Goal: Information Seeking & Learning: Learn about a topic

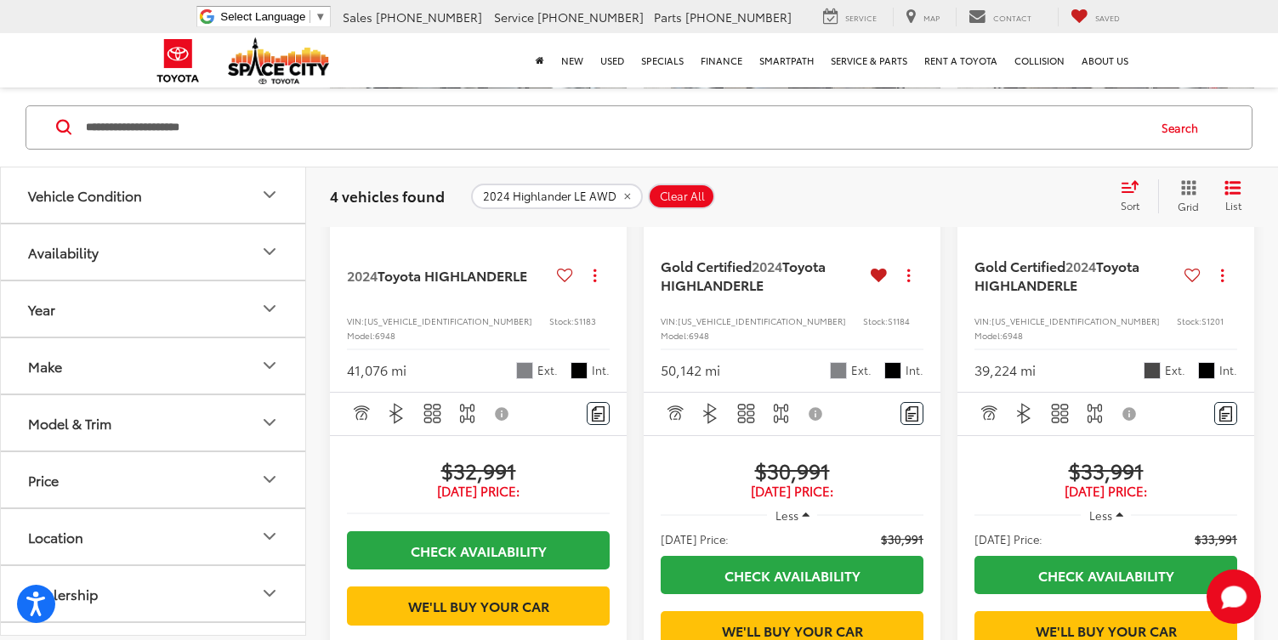
scroll to position [570, 0]
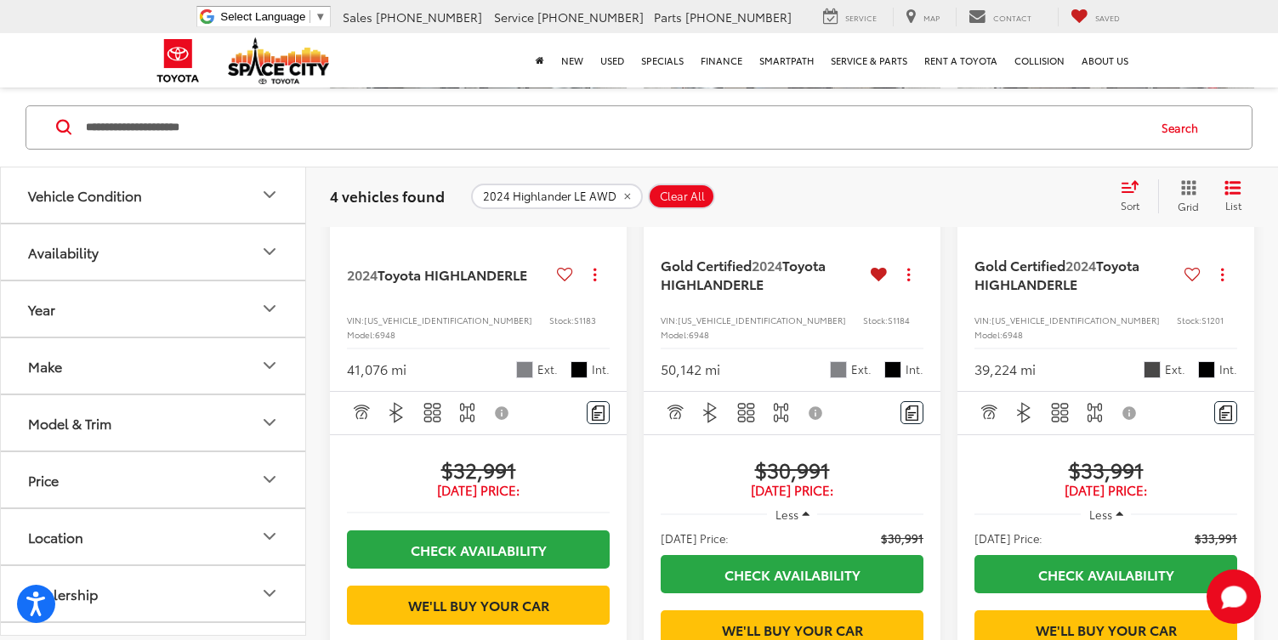
click at [793, 507] on span "Less" at bounding box center [786, 514] width 23 height 15
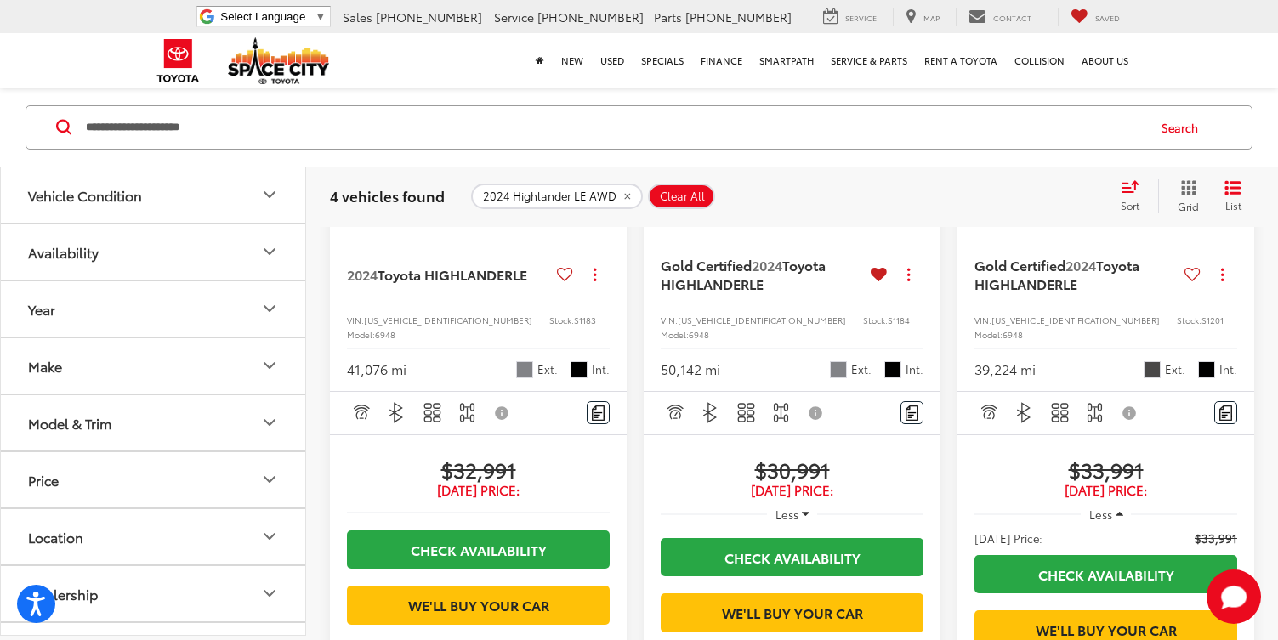
click at [793, 507] on span "Less" at bounding box center [786, 514] width 23 height 15
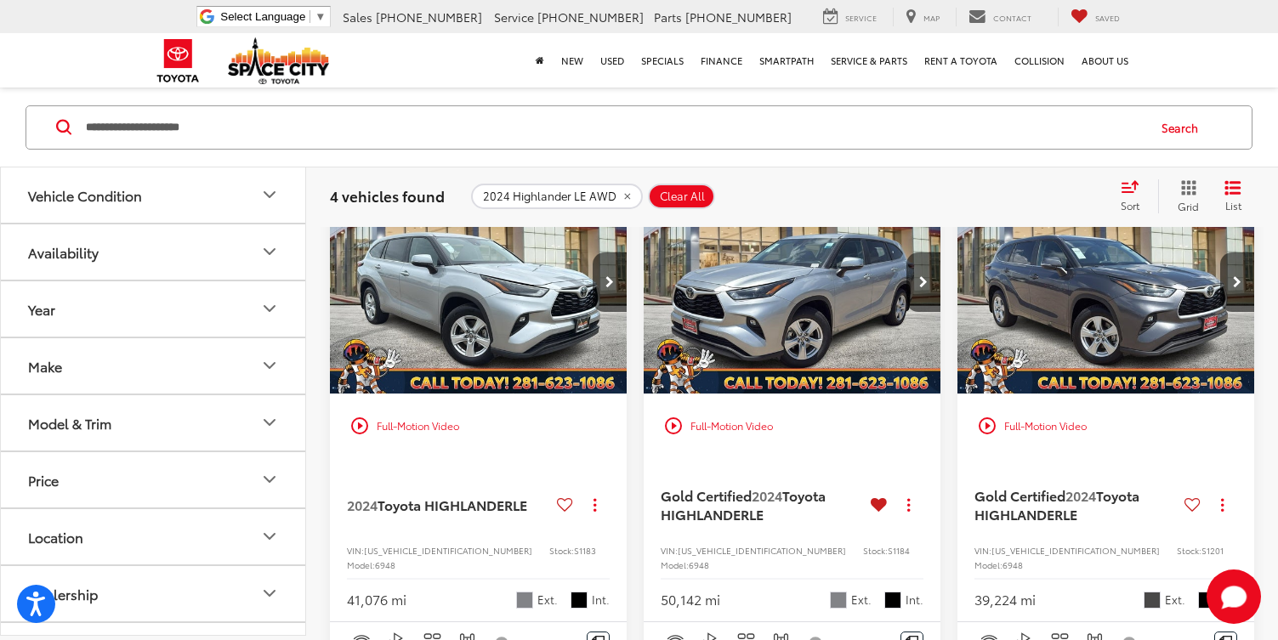
scroll to position [337, 0]
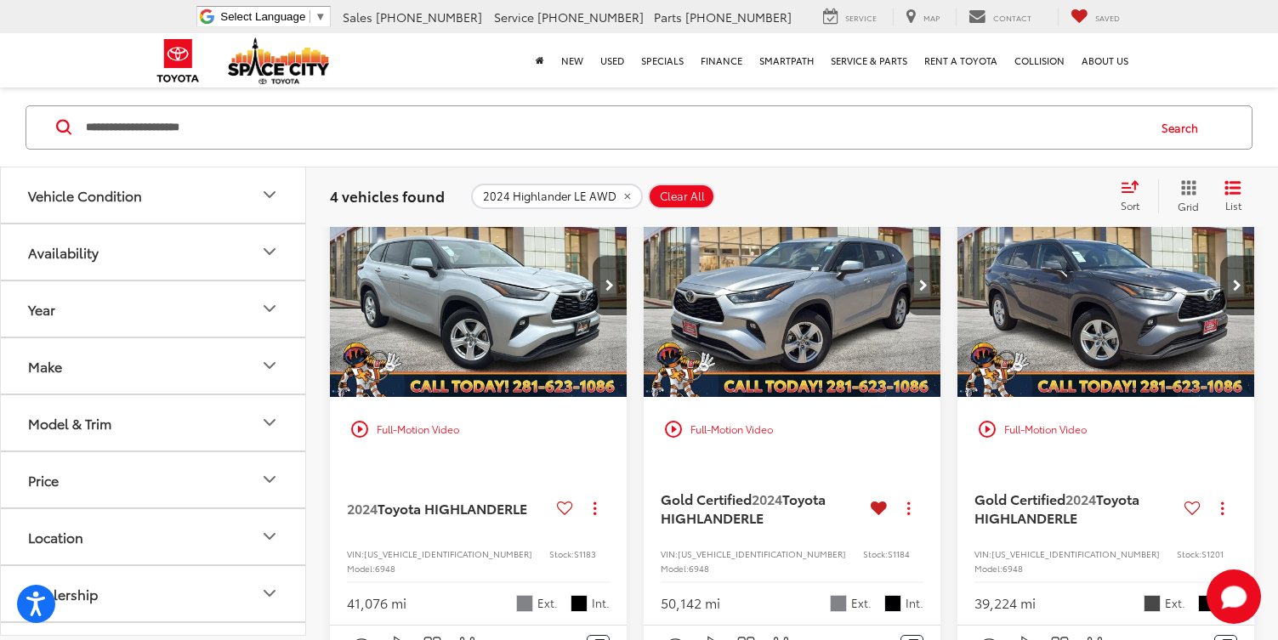
click at [927, 284] on icon "Next image" at bounding box center [923, 286] width 9 height 12
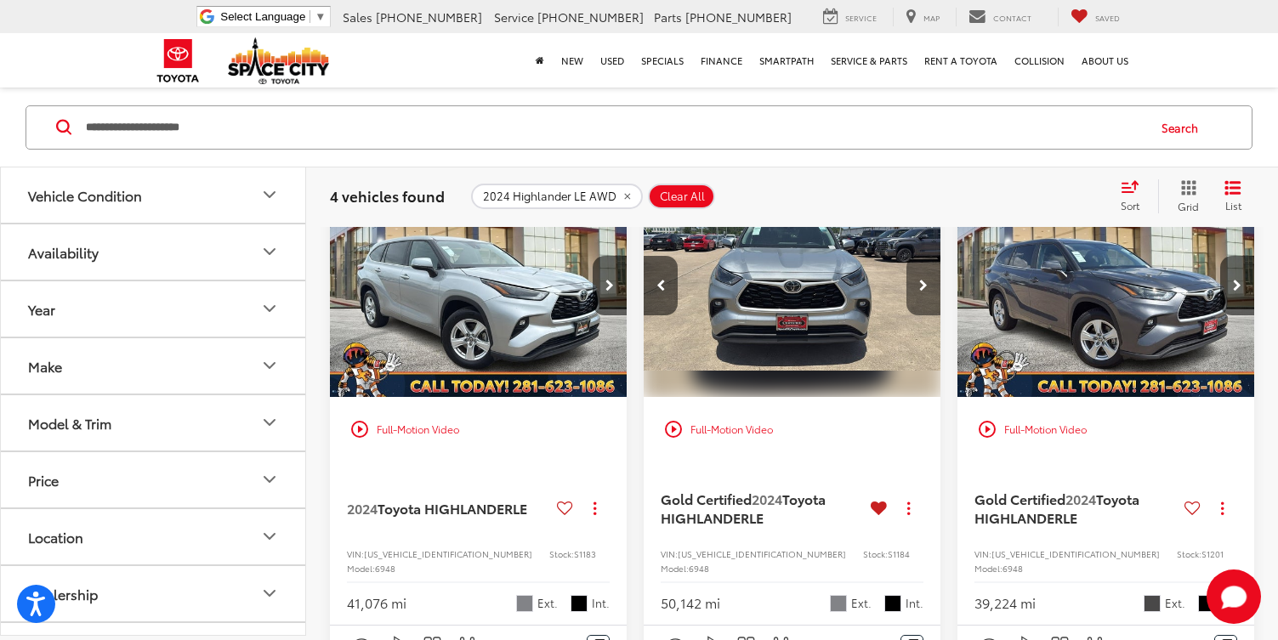
click at [927, 283] on icon "Next image" at bounding box center [923, 286] width 9 height 12
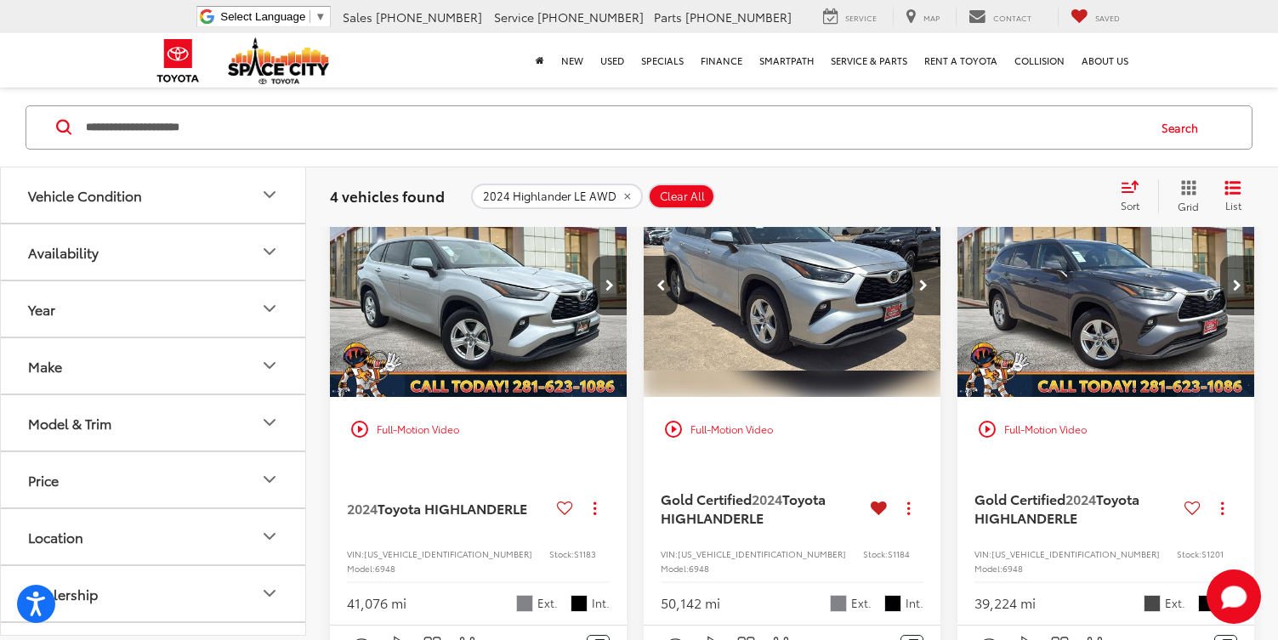
click at [927, 283] on icon "Next image" at bounding box center [923, 286] width 9 height 12
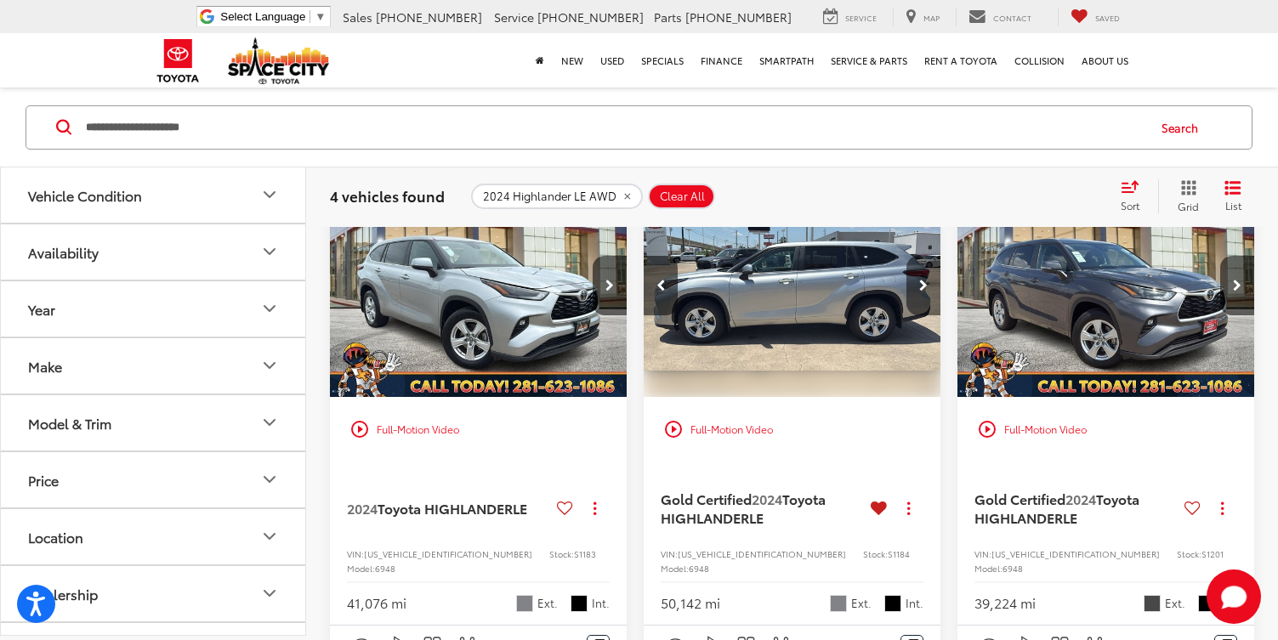
click at [927, 283] on icon "Next image" at bounding box center [923, 286] width 9 height 12
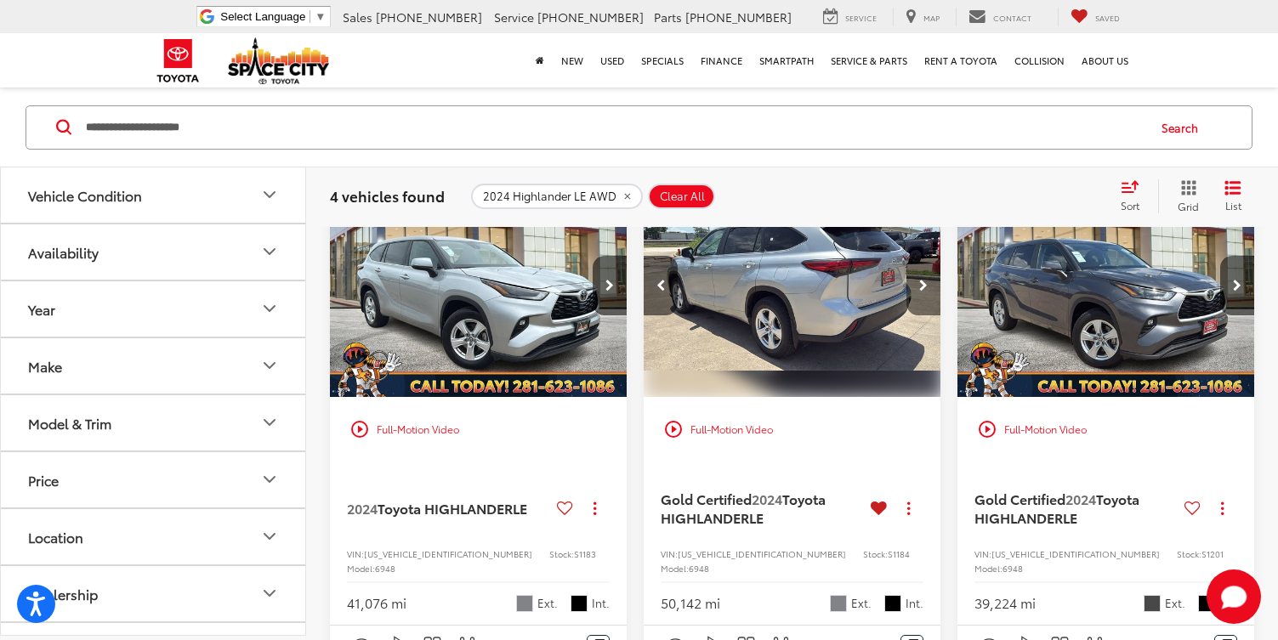
click at [927, 283] on icon "Next image" at bounding box center [923, 286] width 9 height 12
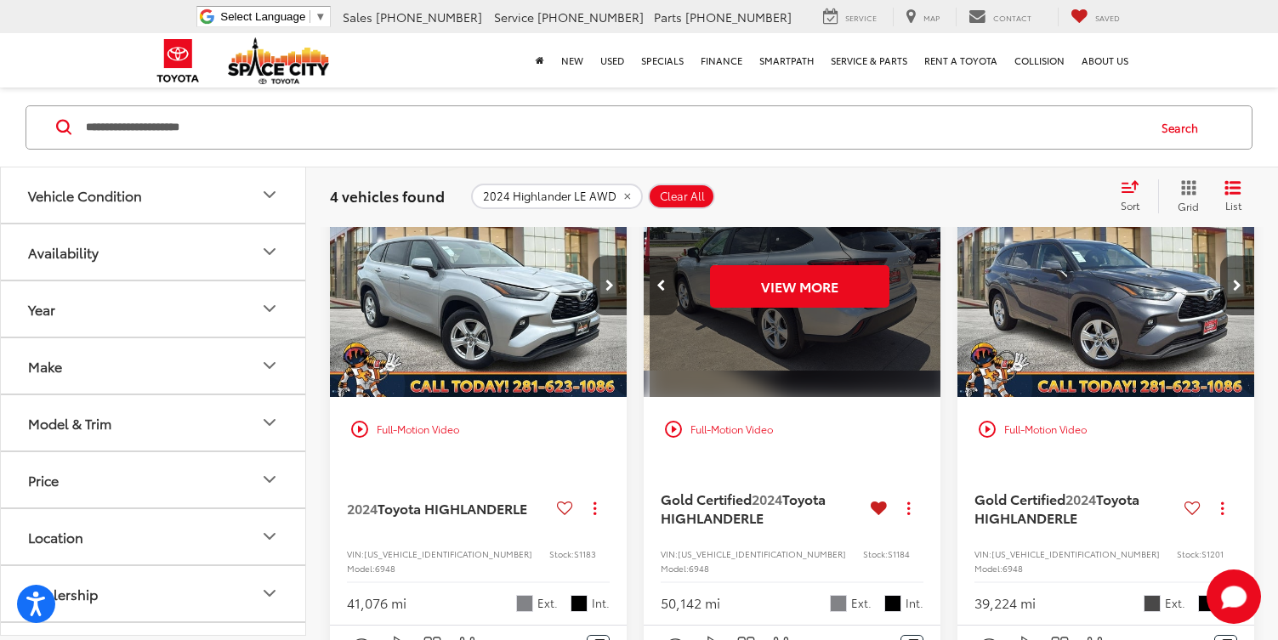
scroll to position [0, 1496]
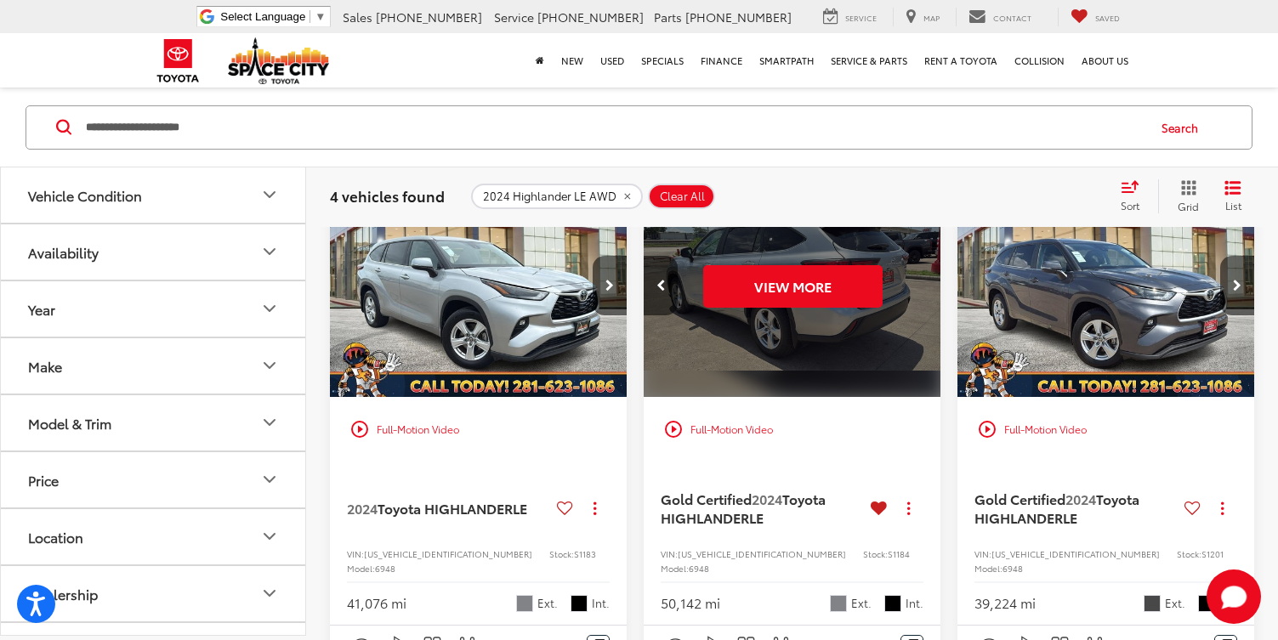
click at [927, 283] on div "View More" at bounding box center [792, 286] width 299 height 224
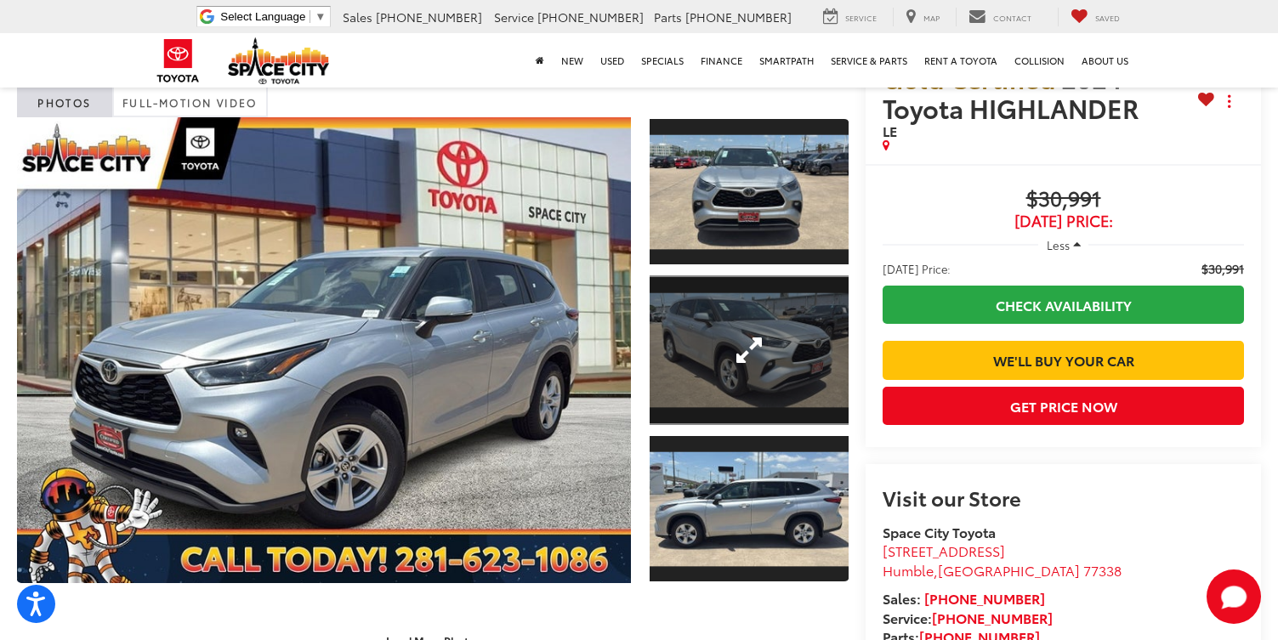
scroll to position [72, 0]
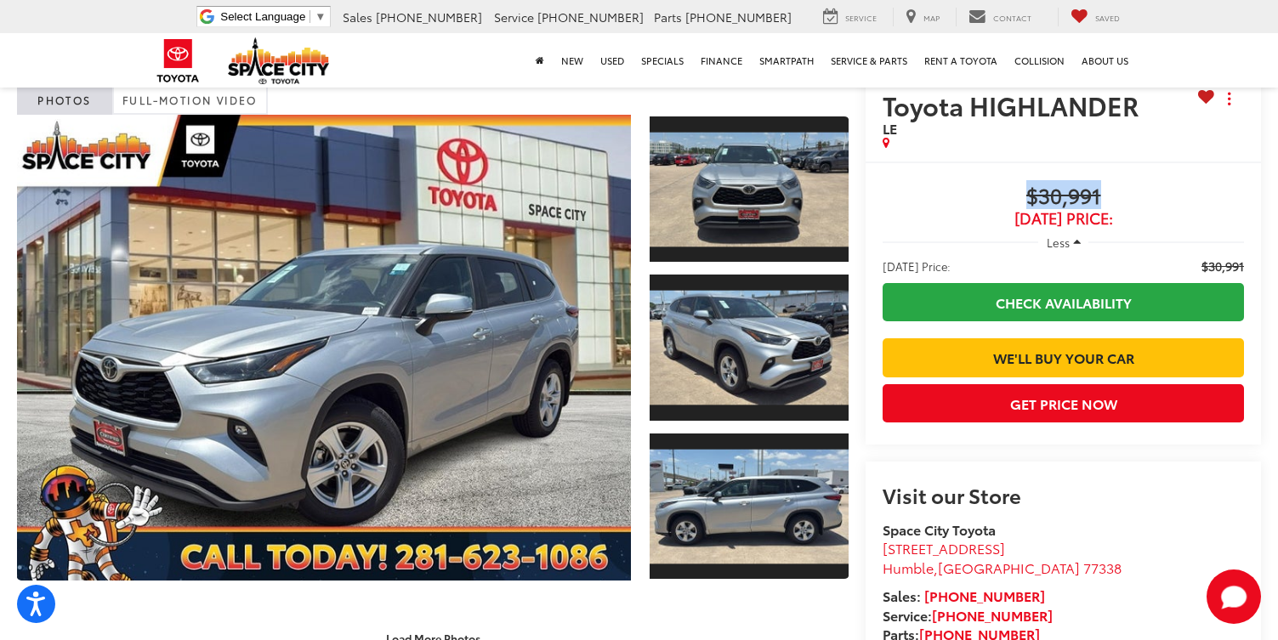
drag, startPoint x: 1104, startPoint y: 196, endPoint x: 1025, endPoint y: 188, distance: 79.5
click at [1025, 188] on span "$30,991" at bounding box center [1062, 197] width 361 height 26
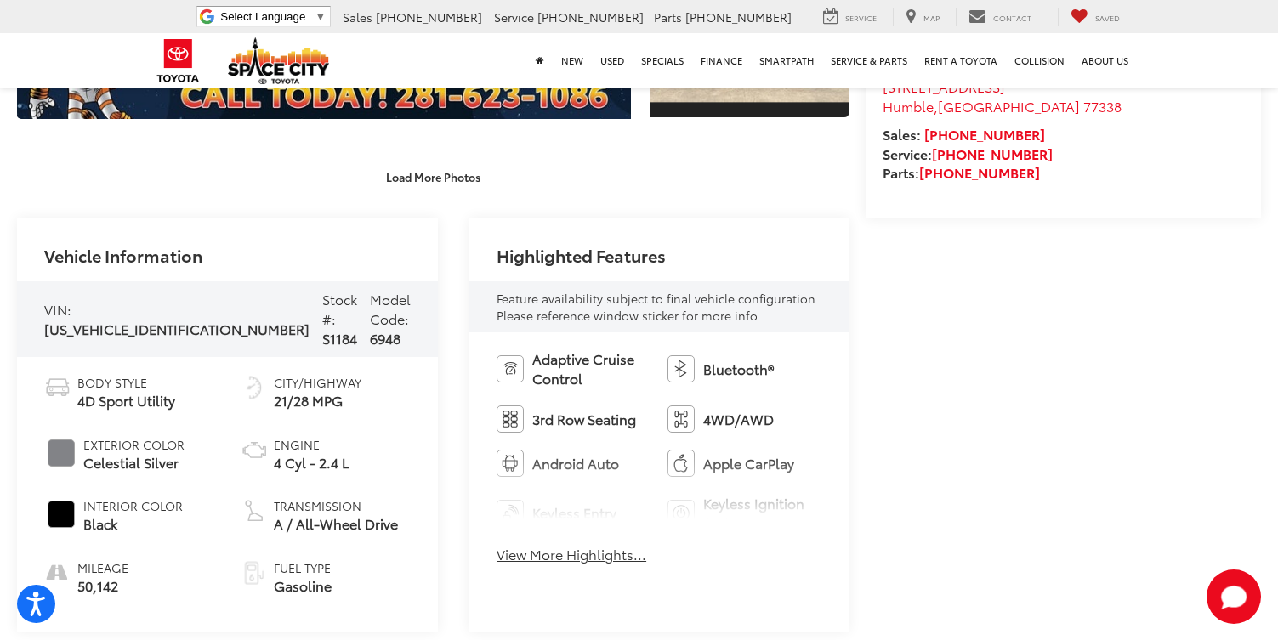
scroll to position [0, 0]
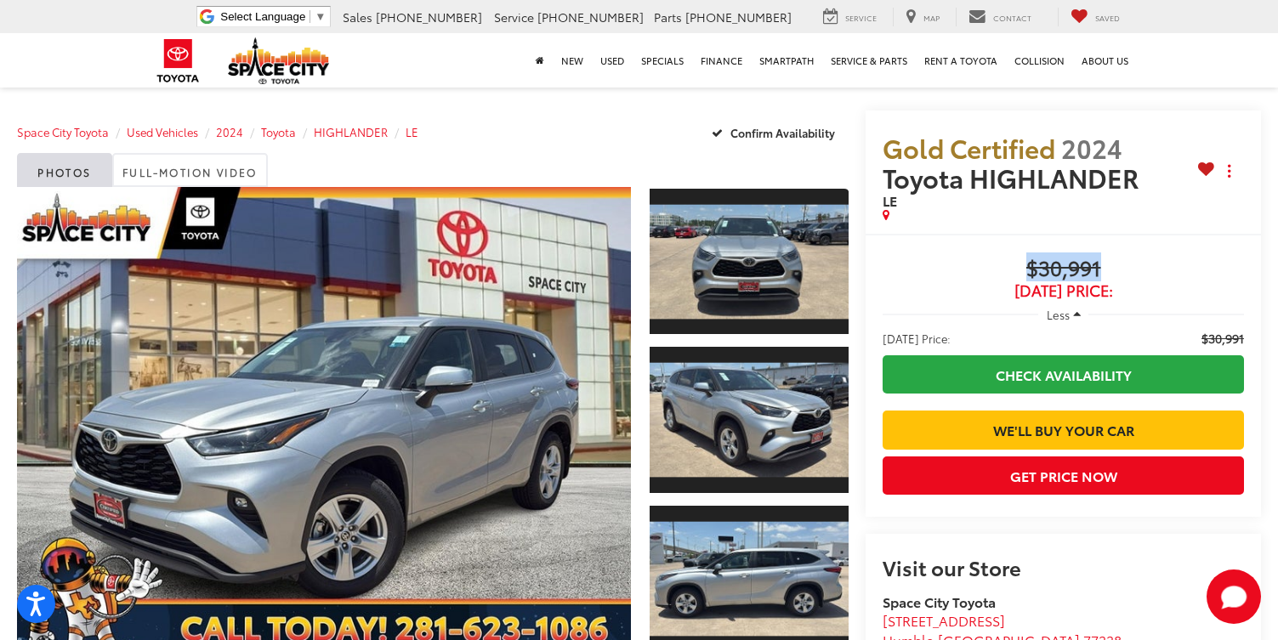
click at [1023, 261] on span "$30,991" at bounding box center [1062, 270] width 361 height 26
drag, startPoint x: 1120, startPoint y: 289, endPoint x: 1016, endPoint y: 258, distance: 108.4
click at [1016, 258] on div "$30,991 Today's Price:" at bounding box center [1062, 278] width 361 height 43
click at [1221, 177] on button "Actions" at bounding box center [1229, 171] width 30 height 30
click at [1064, 227] on div "Gold Certified 2024 Toyota HIGHLANDER LE Copy Link Share Print" at bounding box center [1062, 172] width 395 height 123
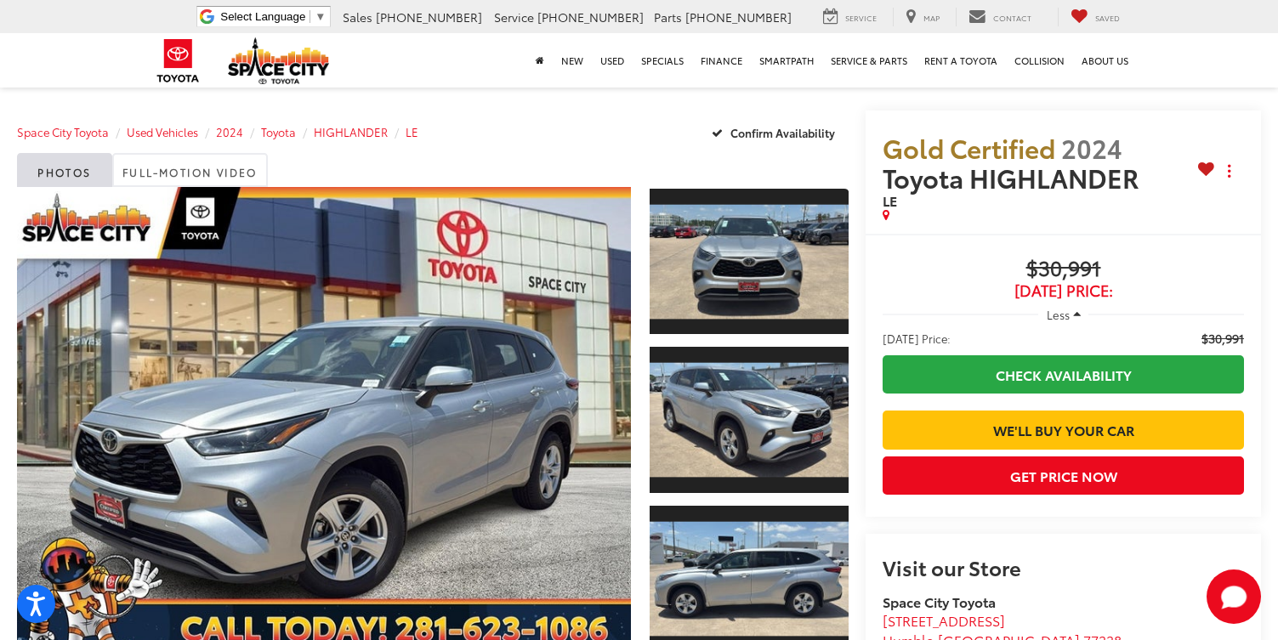
drag, startPoint x: 486, startPoint y: 122, endPoint x: -1, endPoint y: 115, distance: 487.2
click at [0, 115] on html "Accessibility Screen-Reader Guide, Feedback, and Issue Reporting | New window S…" at bounding box center [639, 320] width 1278 height 640
drag, startPoint x: 427, startPoint y: 134, endPoint x: 17, endPoint y: 133, distance: 409.7
click at [17, 133] on div "Space City Toyota Used Vehicles 2024 Toyota HIGHLANDER LE Confirm Availability" at bounding box center [432, 132] width 831 height 43
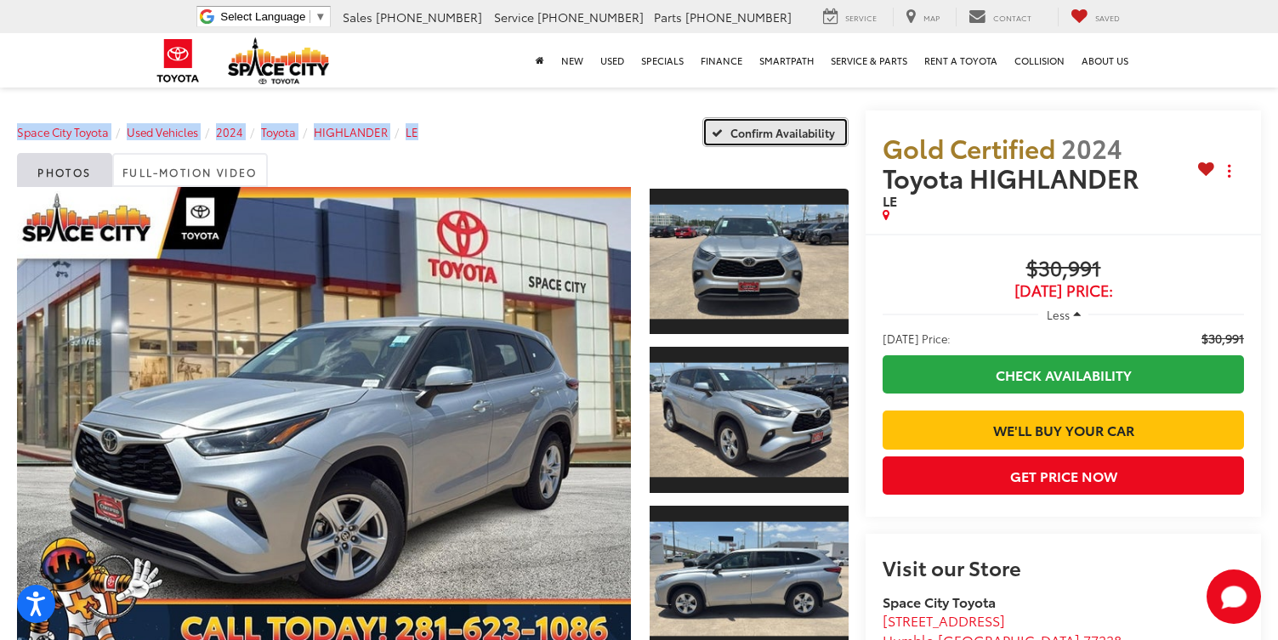
click at [834, 134] on span "Confirm Availability" at bounding box center [782, 132] width 105 height 15
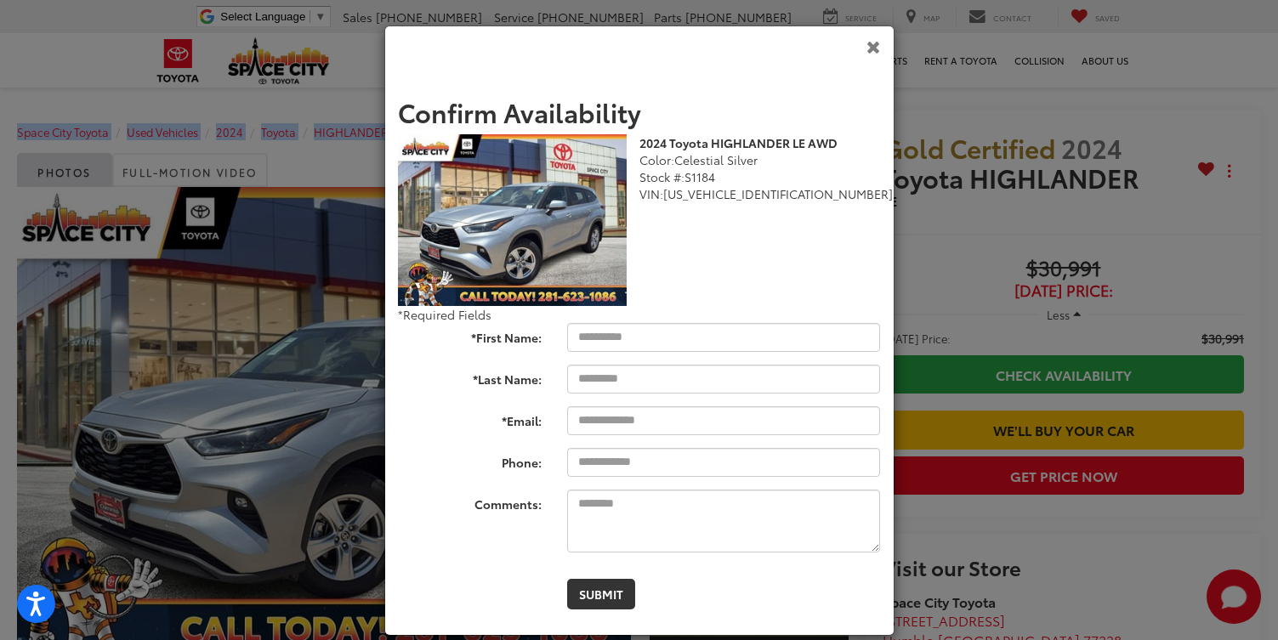
click at [876, 54] on icon "Close" at bounding box center [873, 46] width 14 height 18
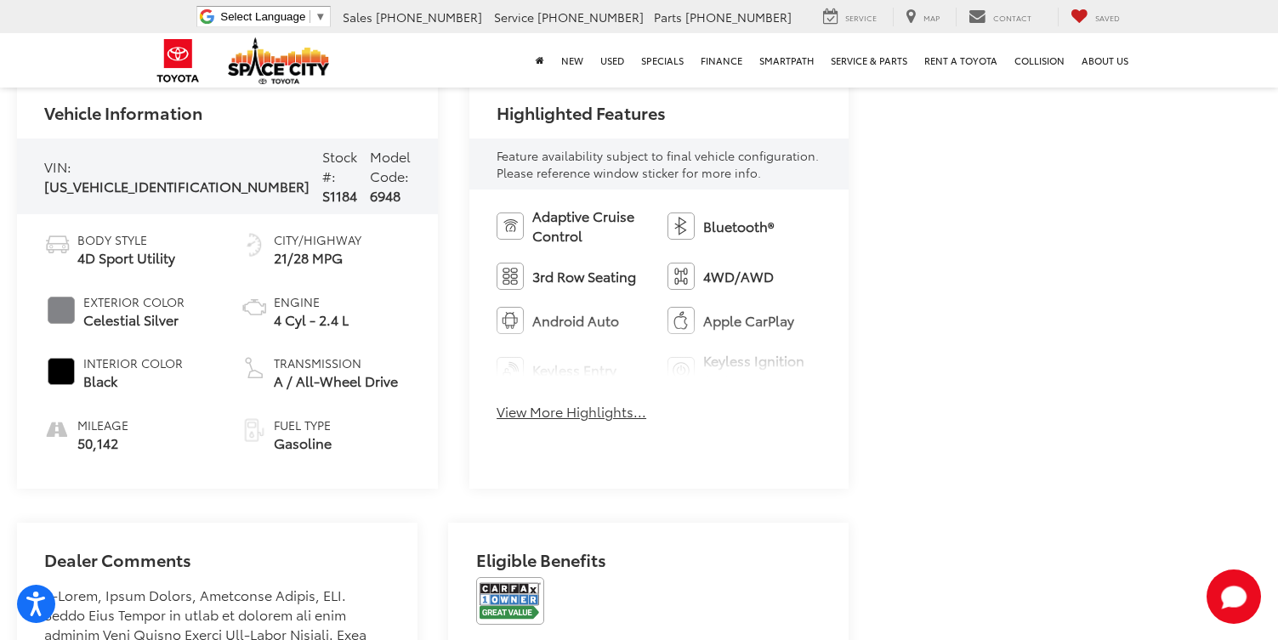
scroll to position [678, 0]
click at [567, 401] on button "View More Highlights..." at bounding box center [571, 411] width 150 height 20
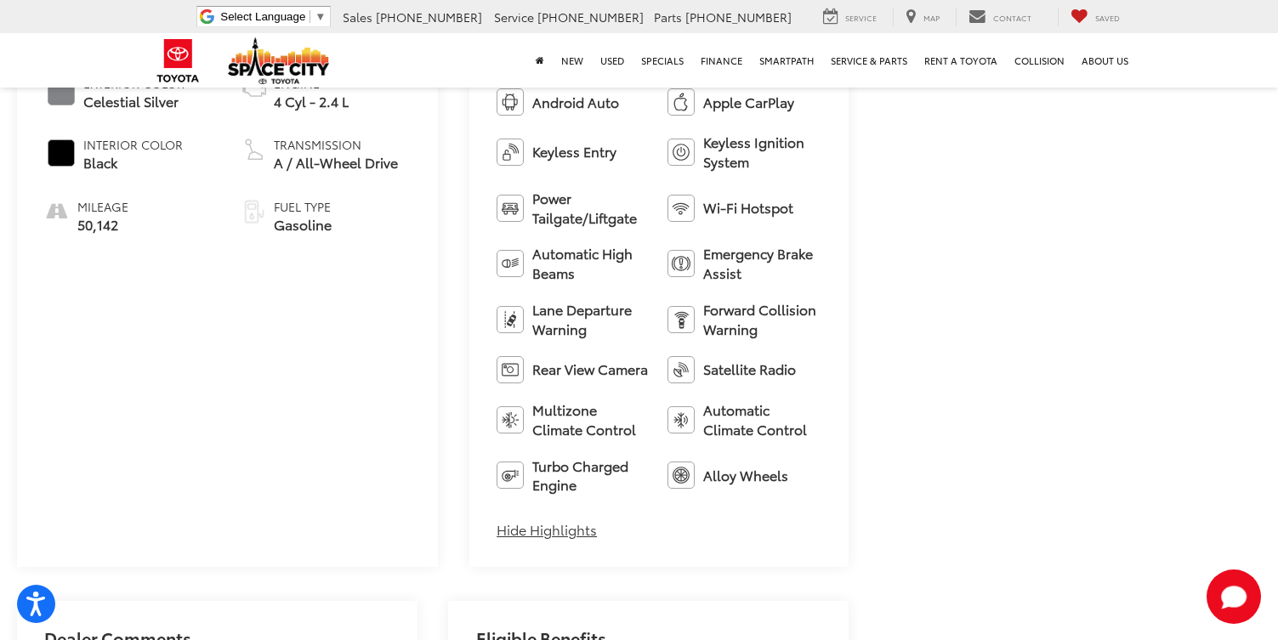
scroll to position [897, 0]
click at [714, 386] on ul "Adaptive Cruise Control Bluetooth® 3rd Row Seating 4WD/AWD Android Auto Apple C…" at bounding box center [658, 239] width 325 height 507
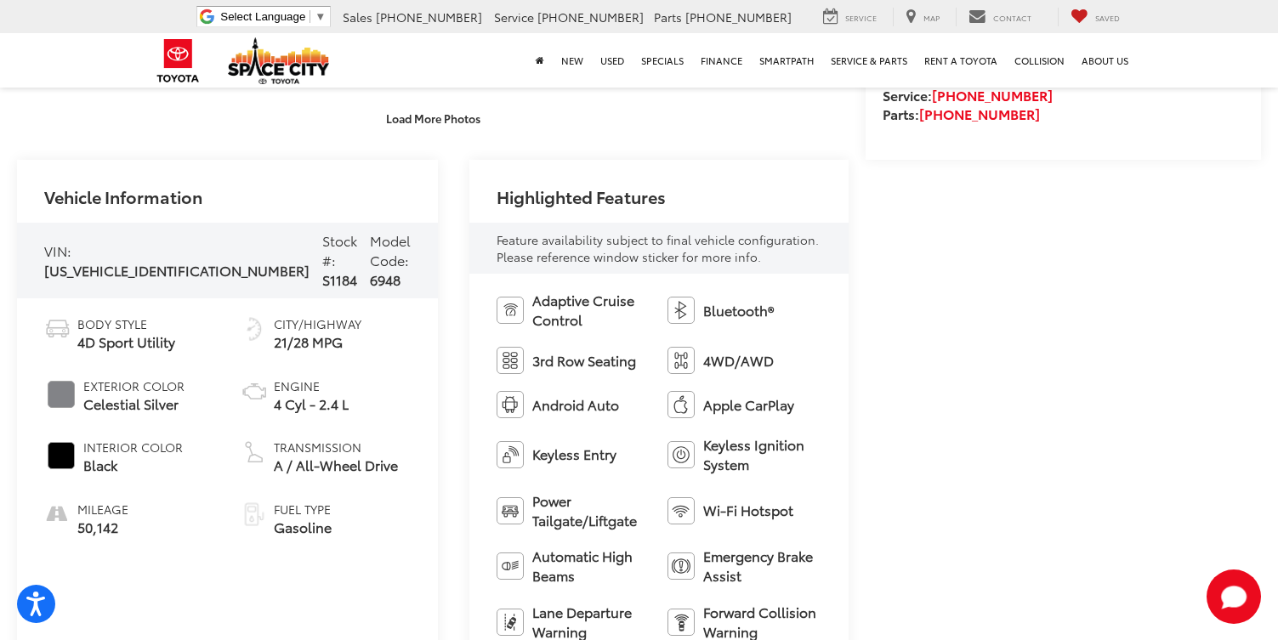
scroll to position [592, 0]
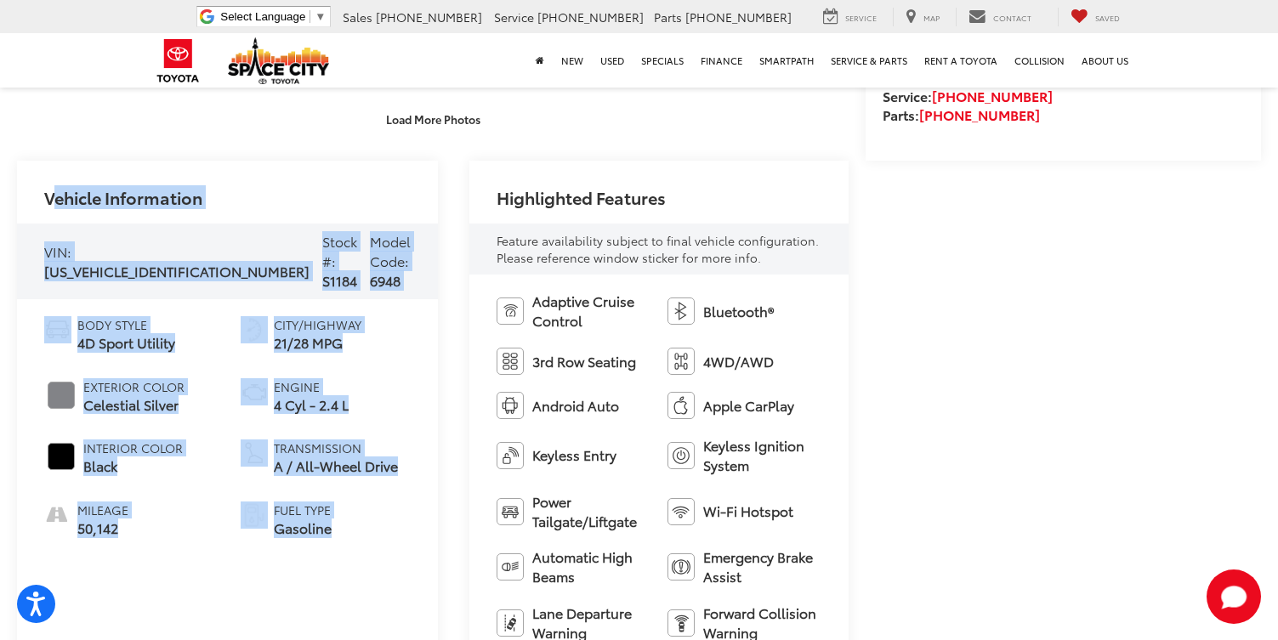
drag, startPoint x: 371, startPoint y: 542, endPoint x: 48, endPoint y: 166, distance: 496.1
click at [47, 166] on div "Vehicle Information VIN: 5TDKDRBH0RS535344 Stock #: S1184 Model Code: 6948 Body…" at bounding box center [227, 516] width 421 height 710
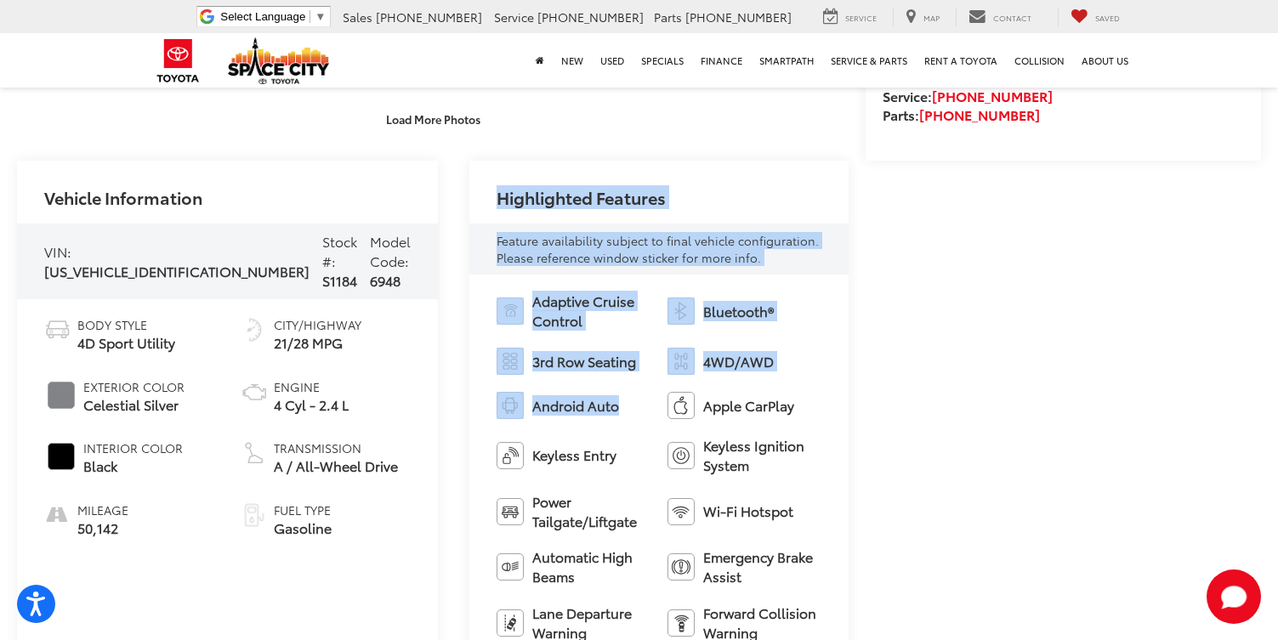
drag, startPoint x: 480, startPoint y: 201, endPoint x: 622, endPoint y: 401, distance: 245.8
click at [622, 401] on div "Highlighted Features Feature availability subject to final vehicle configuratio…" at bounding box center [658, 516] width 379 height 710
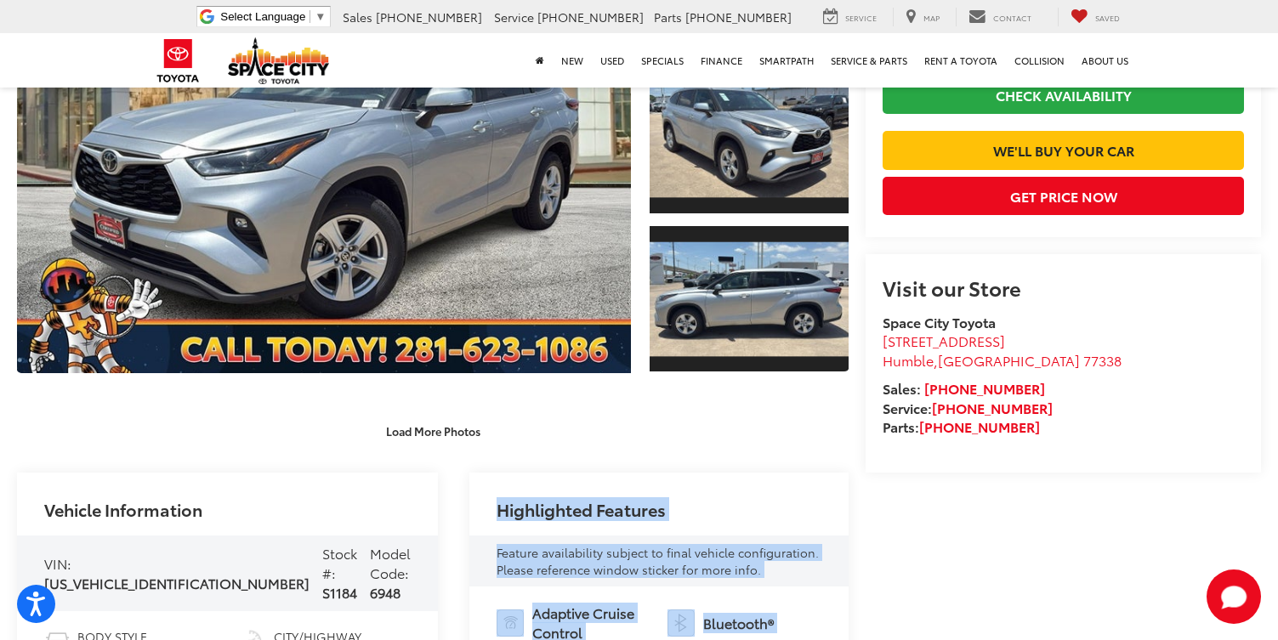
scroll to position [286, 0]
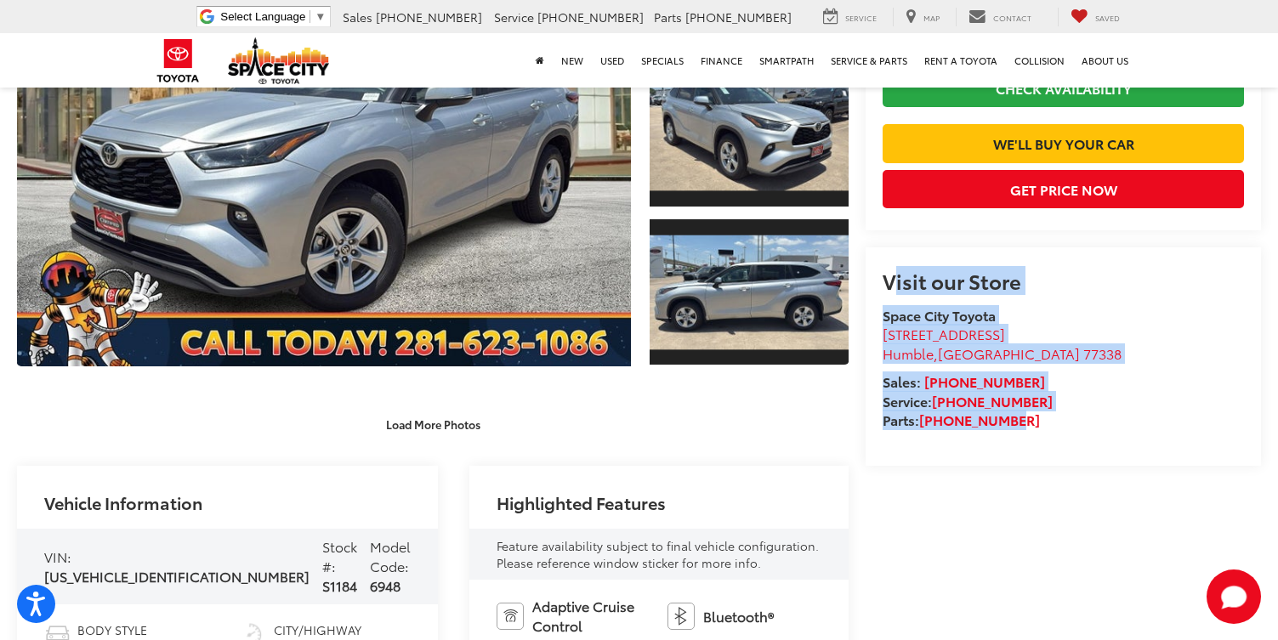
drag, startPoint x: 944, startPoint y: 507, endPoint x: 884, endPoint y: 321, distance: 194.9
click at [884, 321] on div "Visit our Store Space City Toyota 19011 Highway 59 North Humble , TX 77338 Sale…" at bounding box center [1062, 356] width 395 height 218
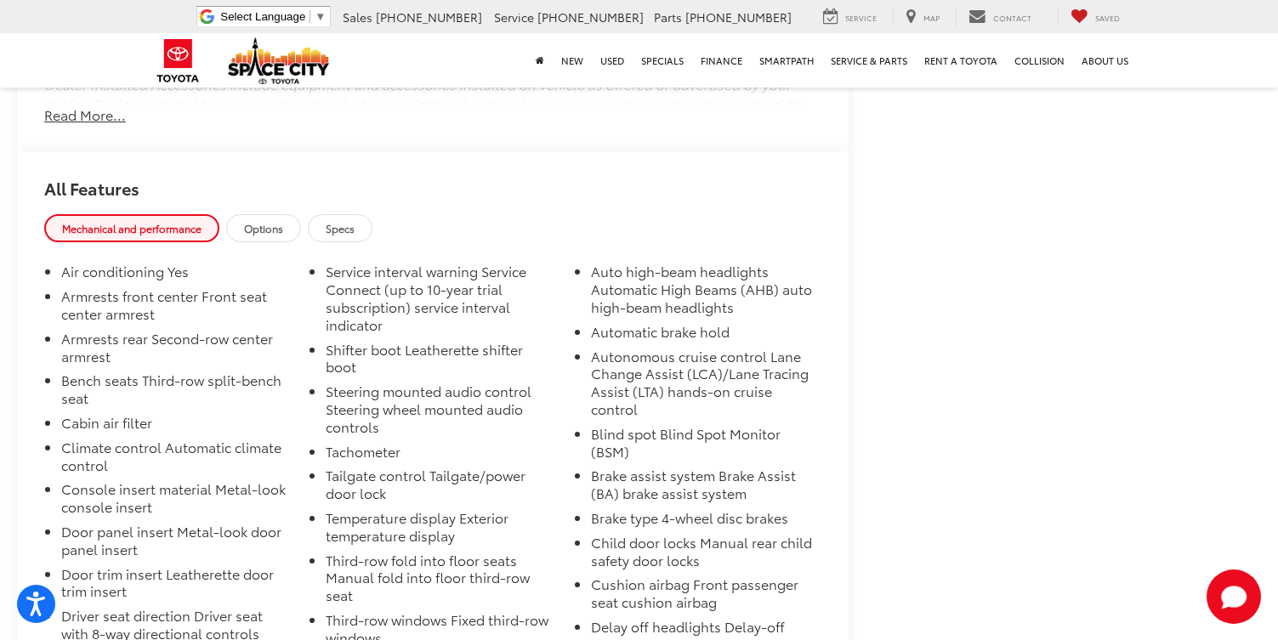
scroll to position [1925, 0]
click at [337, 240] on link "Specs" at bounding box center [340, 230] width 65 height 28
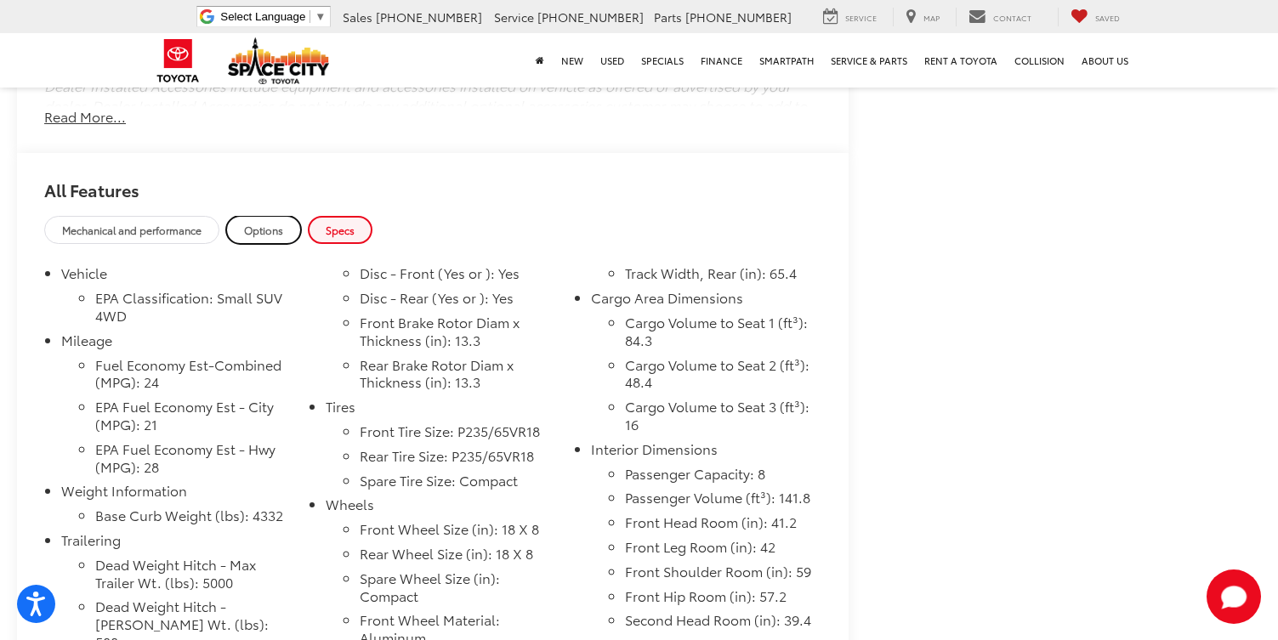
click at [279, 225] on span "Options" at bounding box center [263, 230] width 39 height 14
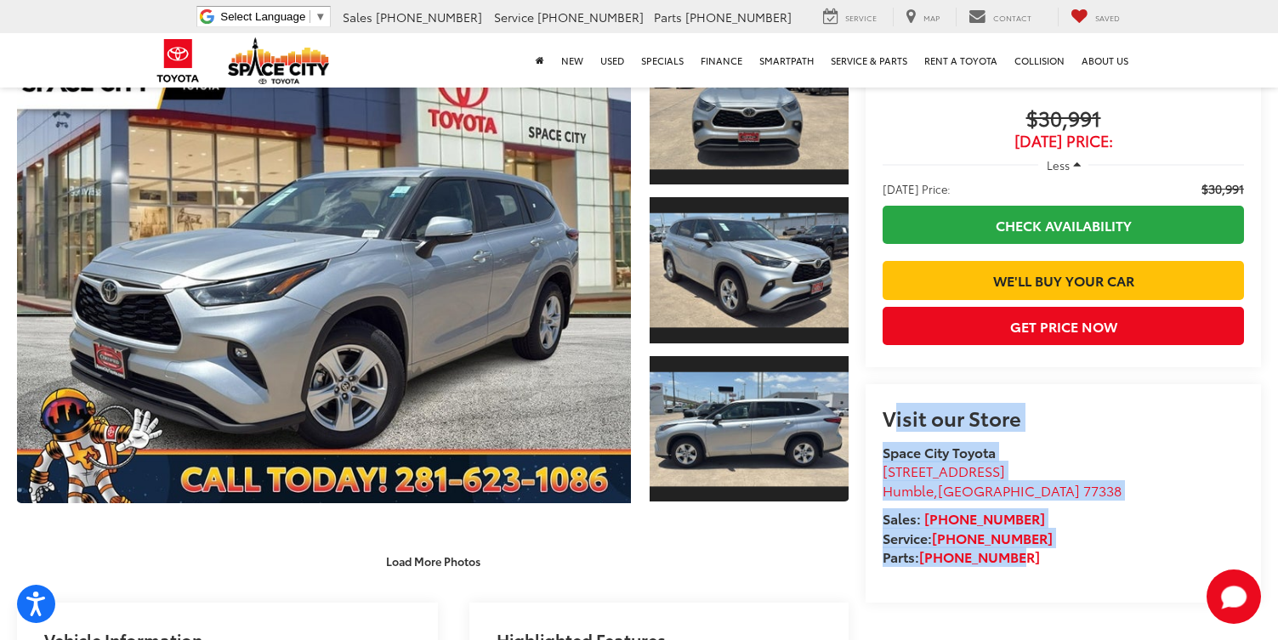
scroll to position [0, 0]
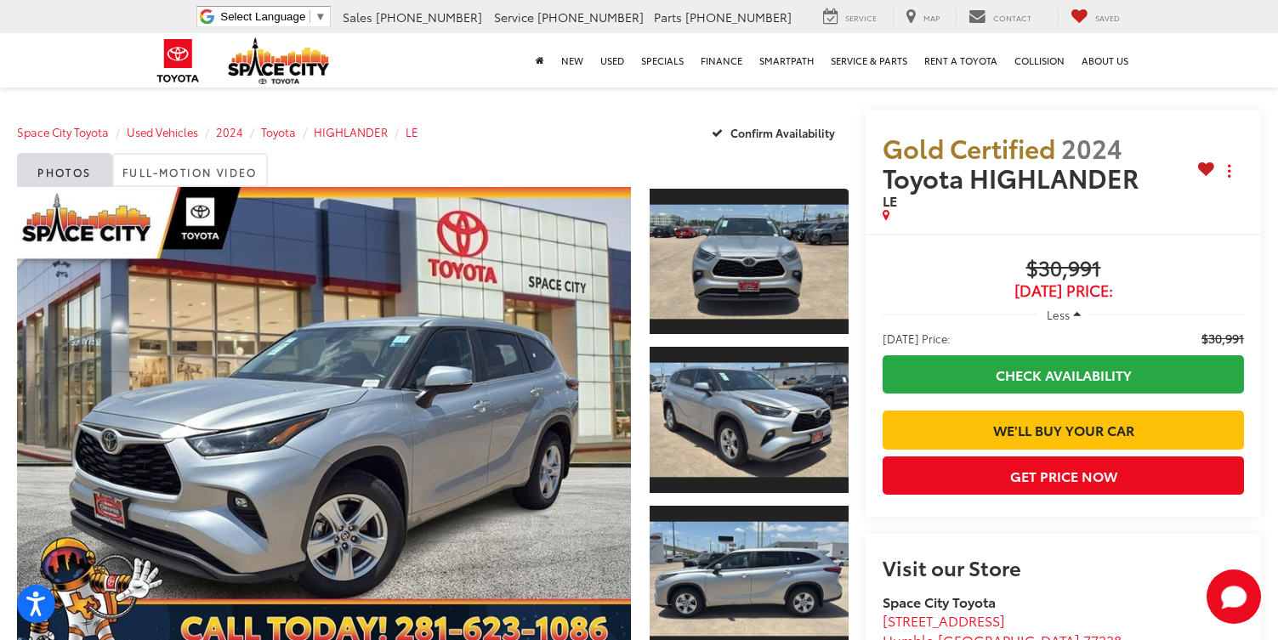
click at [854, 116] on div "Gold Certified 2024 Toyota HIGHLANDER LE Copy Link Share Print Buy $30,991 Toda…" at bounding box center [1054, 387] width 412 height 553
click at [229, 164] on link "Full-Motion Video" at bounding box center [190, 170] width 156 height 34
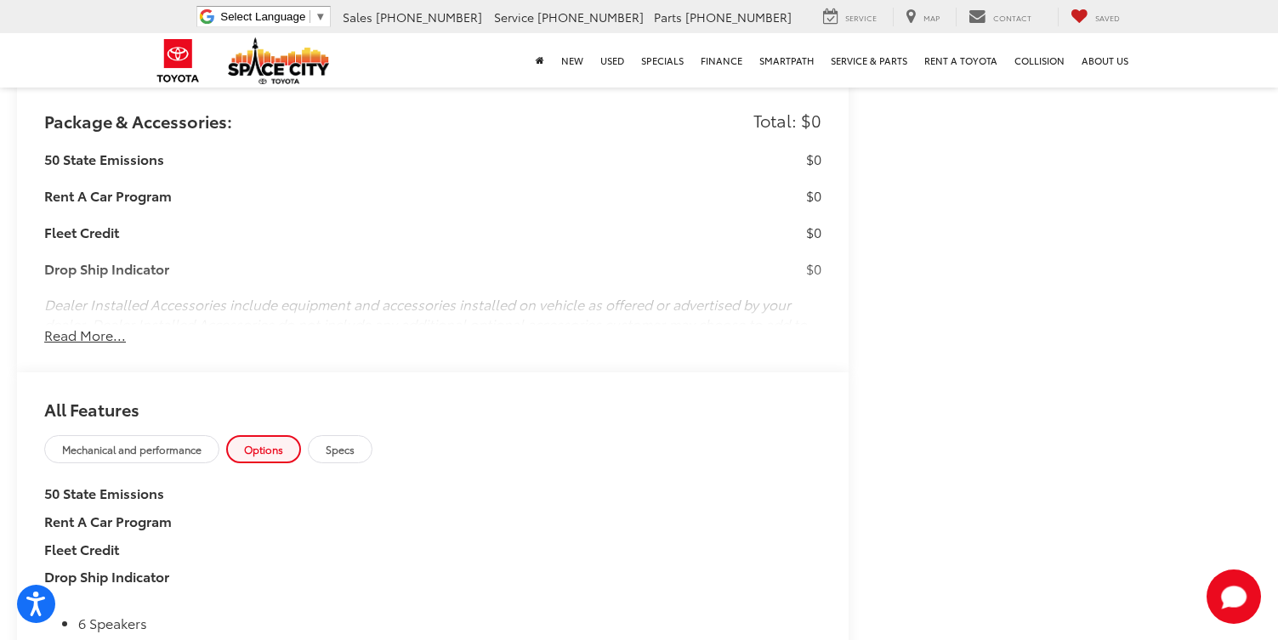
scroll to position [1644, 0]
click at [333, 447] on span "Specs" at bounding box center [340, 448] width 29 height 14
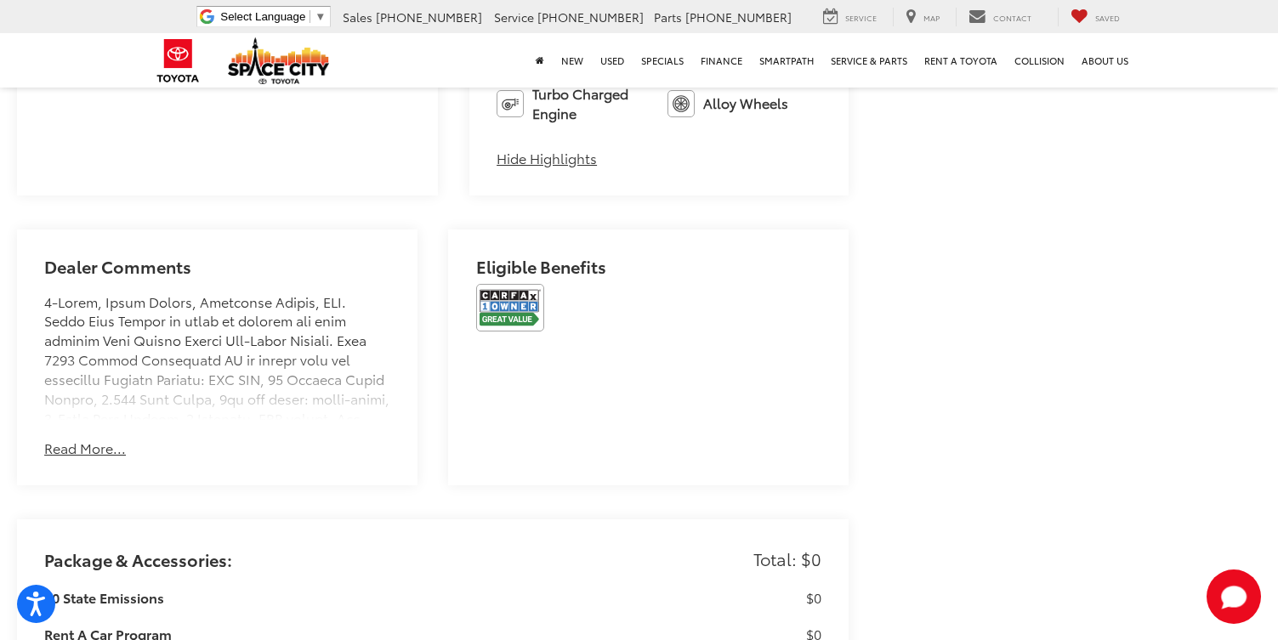
scroll to position [0, 0]
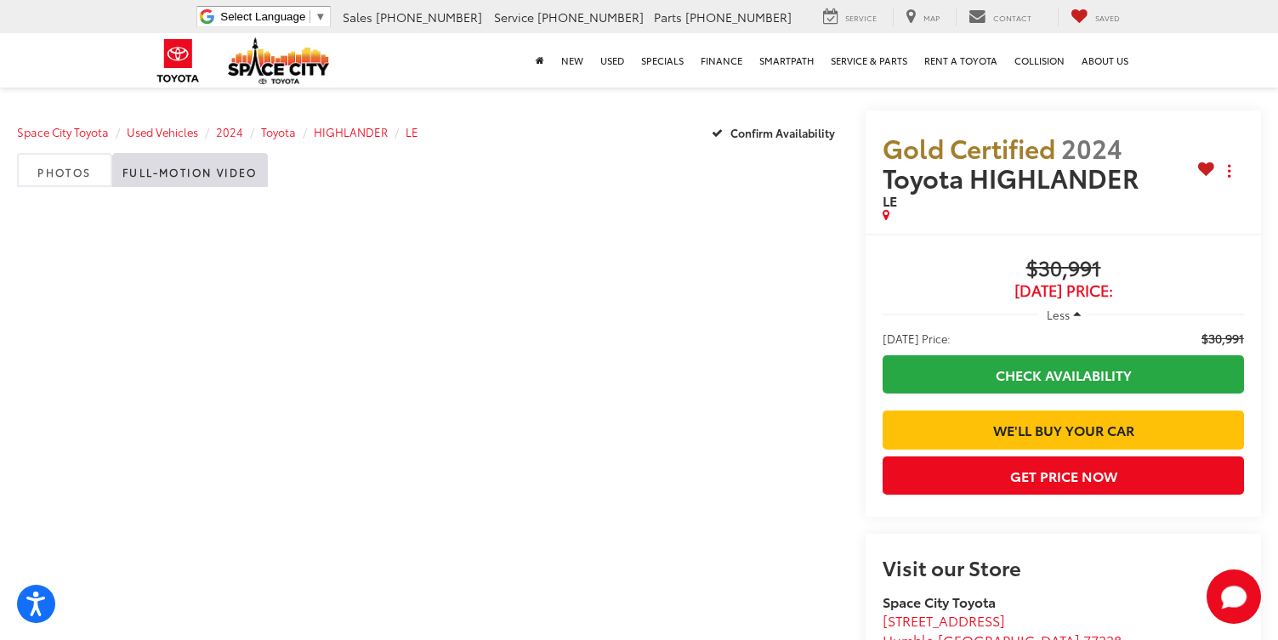
click at [605, 138] on div "Space City Toyota Used Vehicles 2024 Toyota HIGHLANDER LE Confirm Availability" at bounding box center [432, 132] width 831 height 43
click at [852, 111] on div "Gold Certified 2024 Toyota HIGHLANDER LE Copy Link Share Print Buy $30,991 Toda…" at bounding box center [1054, 387] width 412 height 553
click at [50, 171] on link "Photos" at bounding box center [64, 170] width 95 height 34
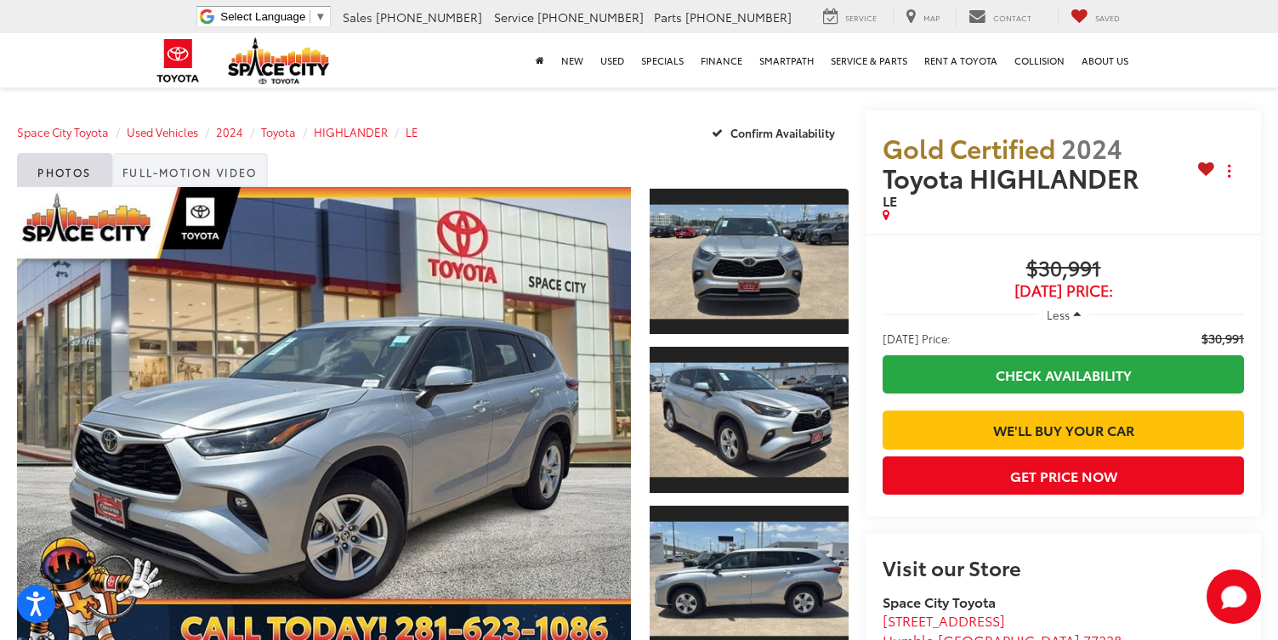
click at [156, 170] on link "Full-Motion Video" at bounding box center [190, 170] width 156 height 34
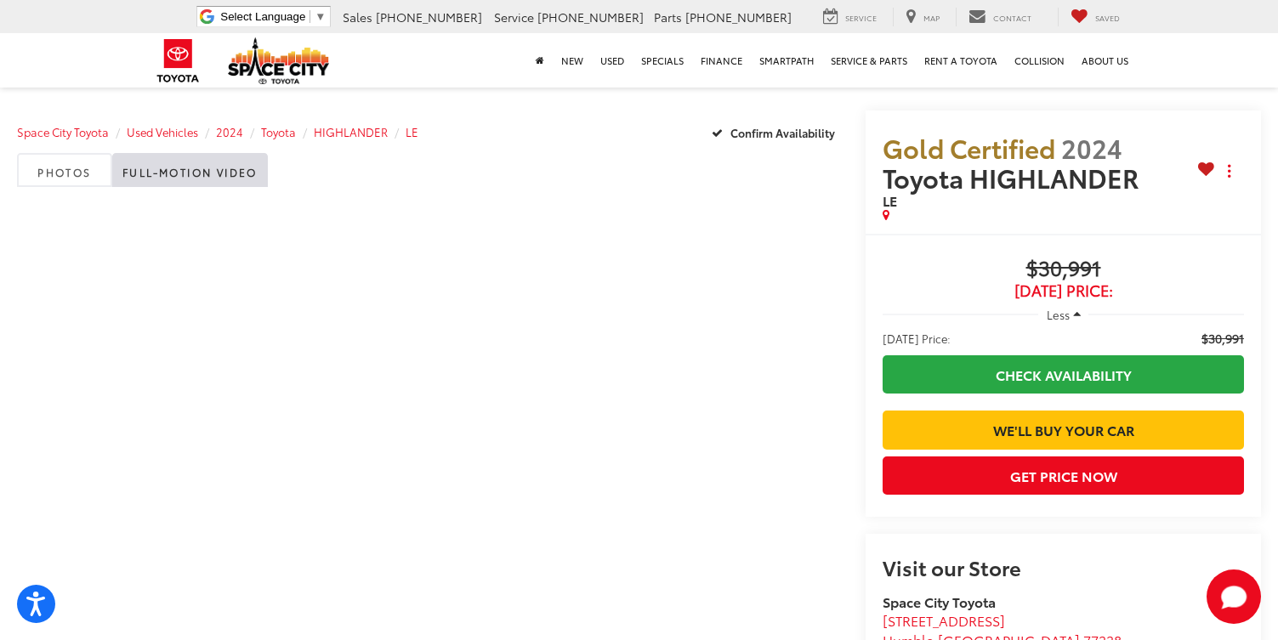
click at [600, 111] on div "Space City Toyota Used Vehicles 2024 Toyota HIGHLANDER LE Confirm Availability" at bounding box center [432, 132] width 831 height 43
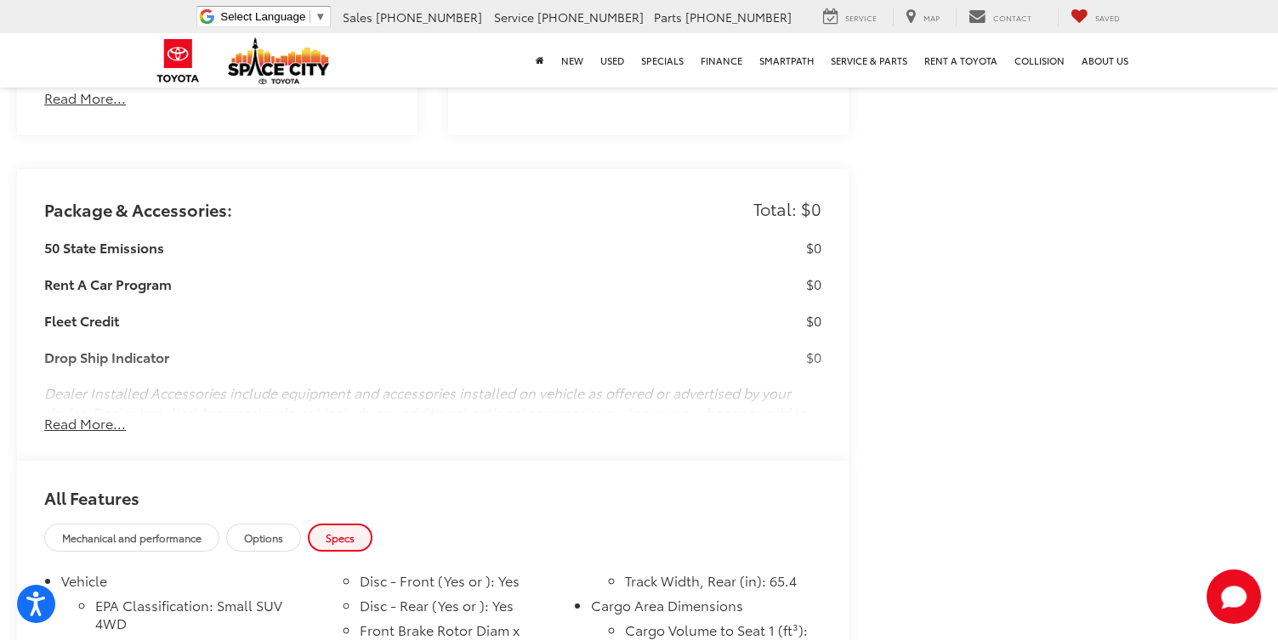
scroll to position [1677, 0]
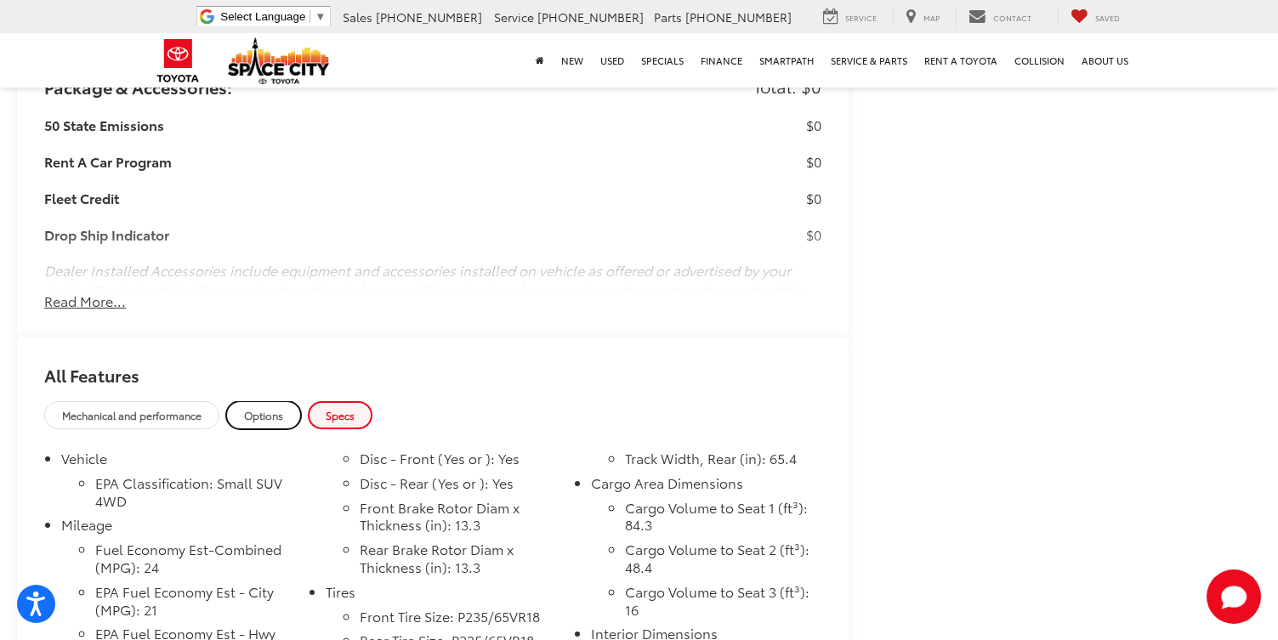
click at [265, 422] on span "Options" at bounding box center [263, 415] width 39 height 14
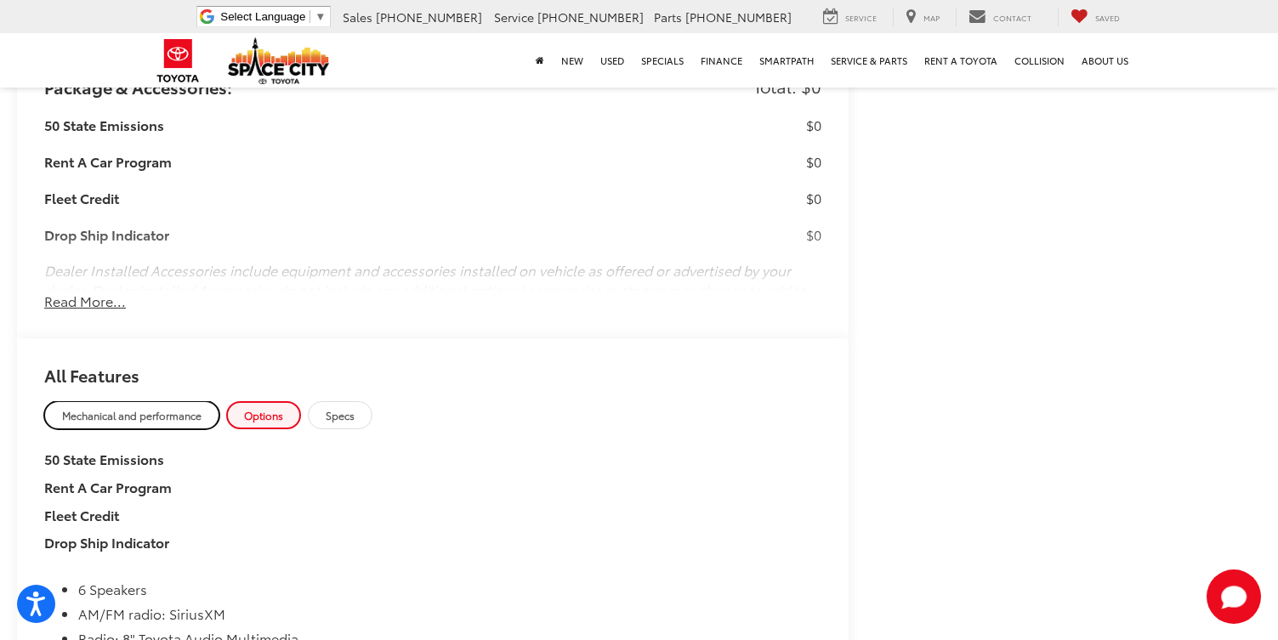
click at [156, 420] on span "Mechanical and performance" at bounding box center [131, 415] width 139 height 14
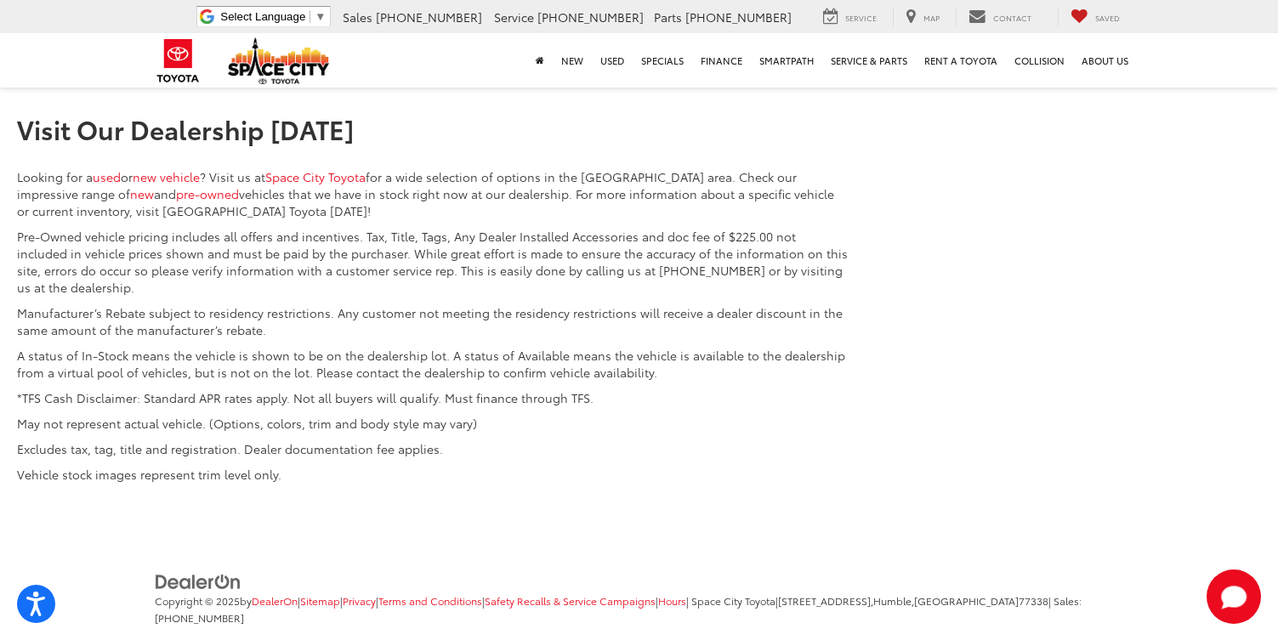
scroll to position [6451, 0]
